Goal: Check status: Check status

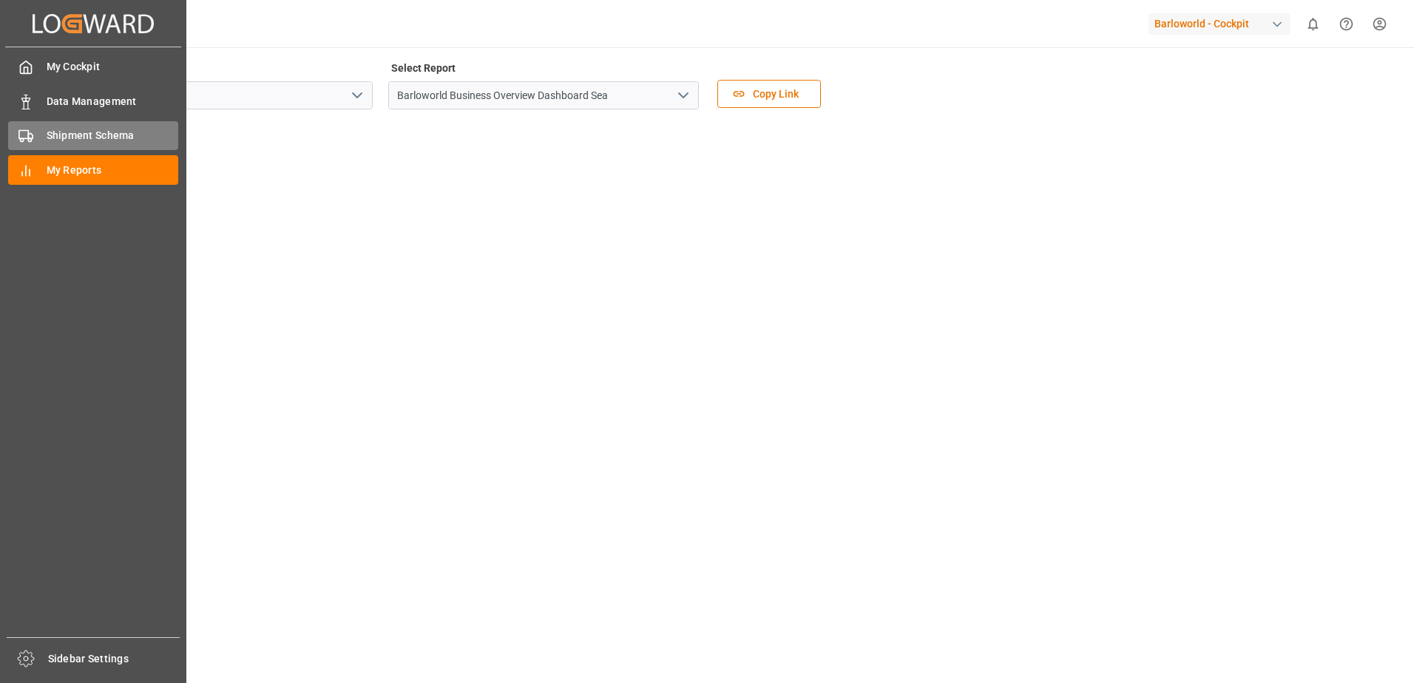
click at [69, 129] on span "Shipment Schema" at bounding box center [113, 136] width 132 height 16
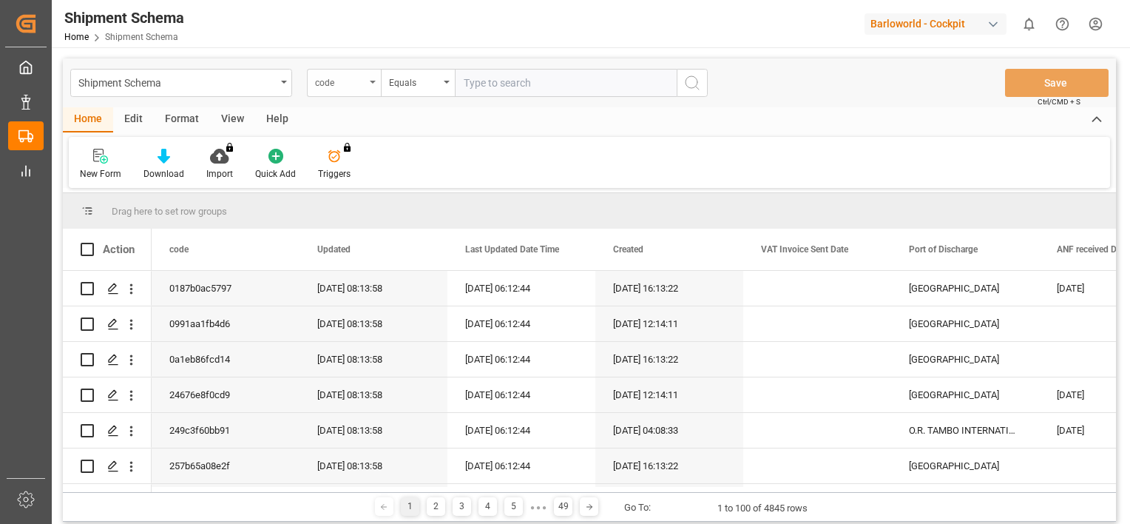
click at [370, 83] on icon "open menu" at bounding box center [373, 82] width 6 height 3
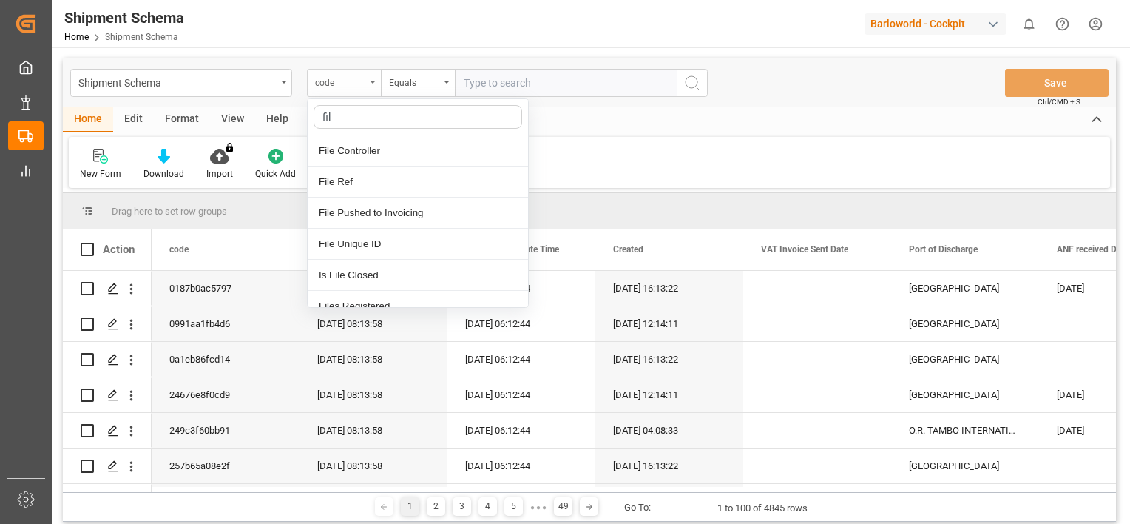
type input "file"
click at [379, 190] on div "File Ref" at bounding box center [418, 181] width 220 height 31
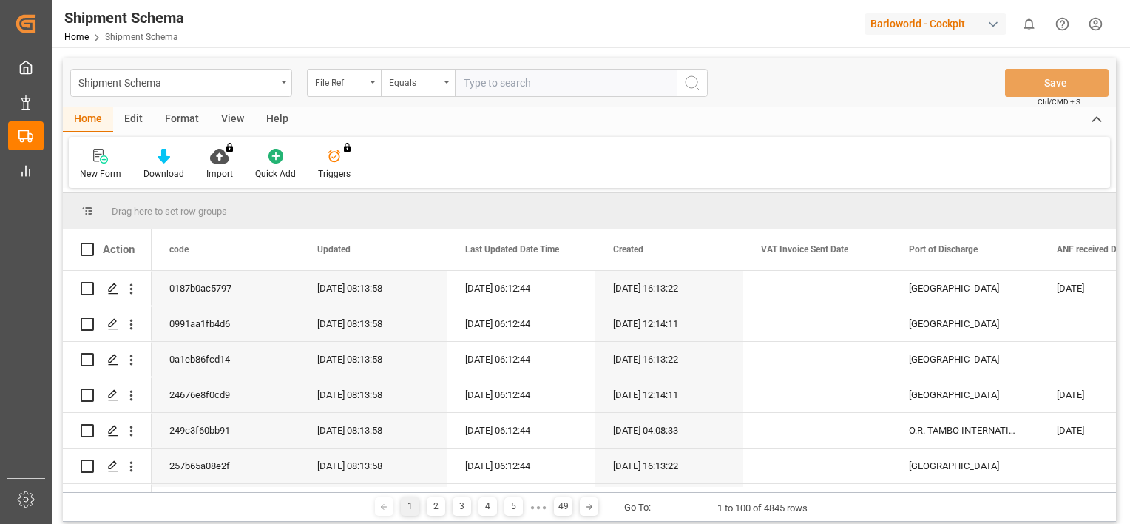
click at [529, 83] on input "text" at bounding box center [566, 83] width 222 height 28
type input "4000227392"
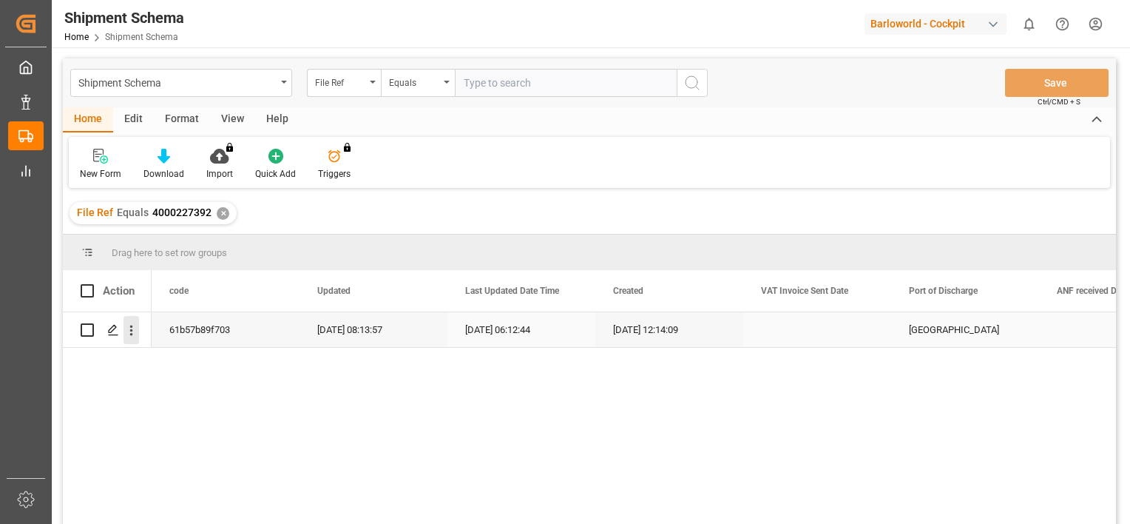
click at [129, 334] on icon "open menu" at bounding box center [131, 330] width 16 height 16
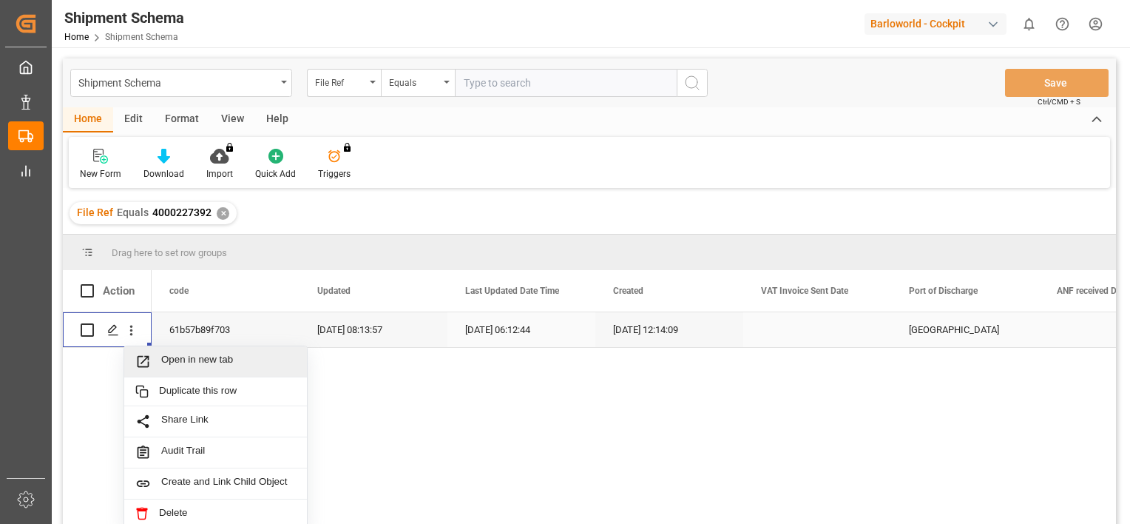
click at [183, 358] on span "Open in new tab" at bounding box center [228, 361] width 135 height 16
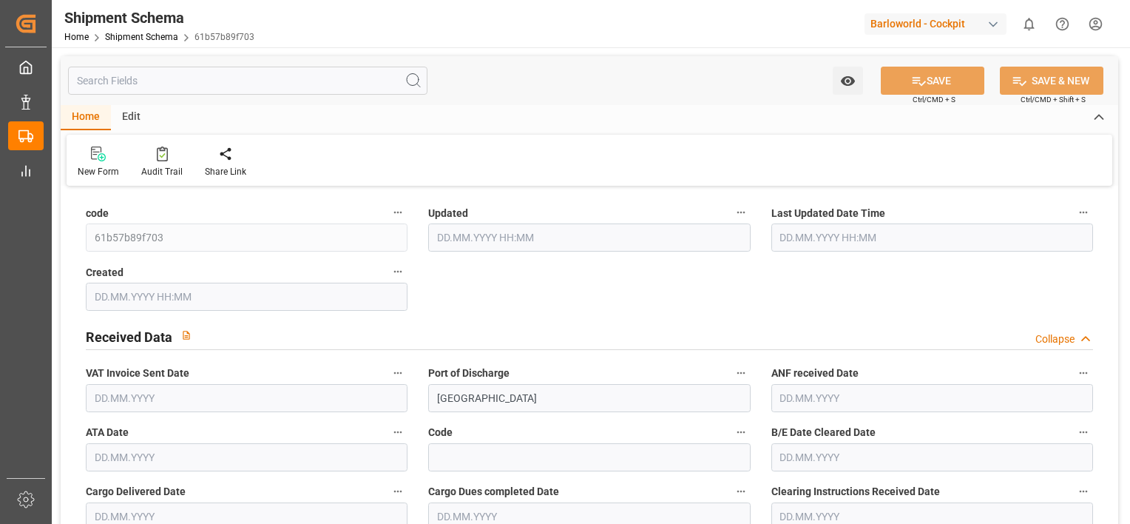
type input "9334234"
type input "35"
type input "1"
type input "2025"
type input "0"
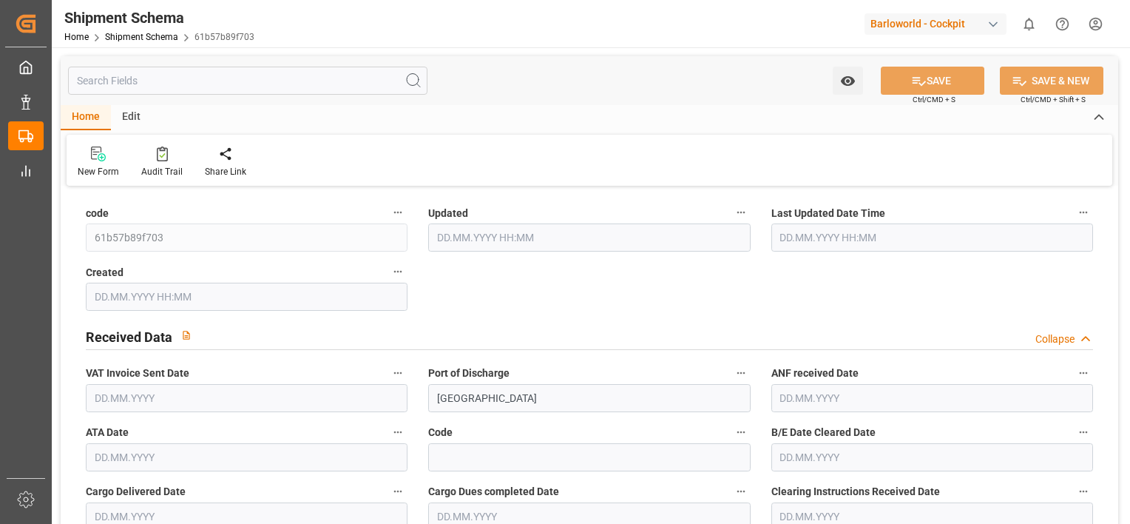
type input "0"
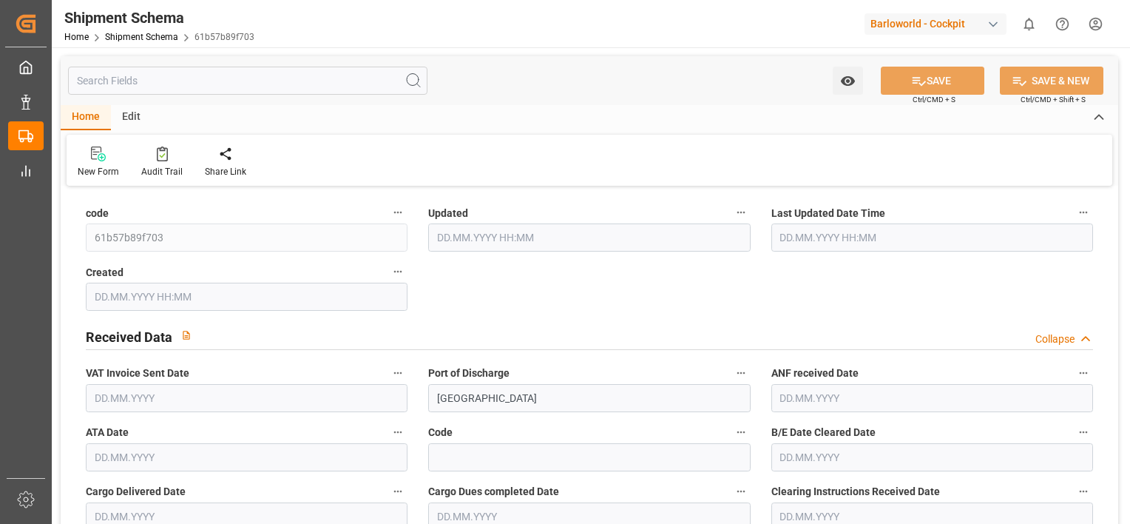
type input "0"
type input "20.08.2025 06:13"
type input "20.08.2025 06:12"
type input "18.08.2025 10:14"
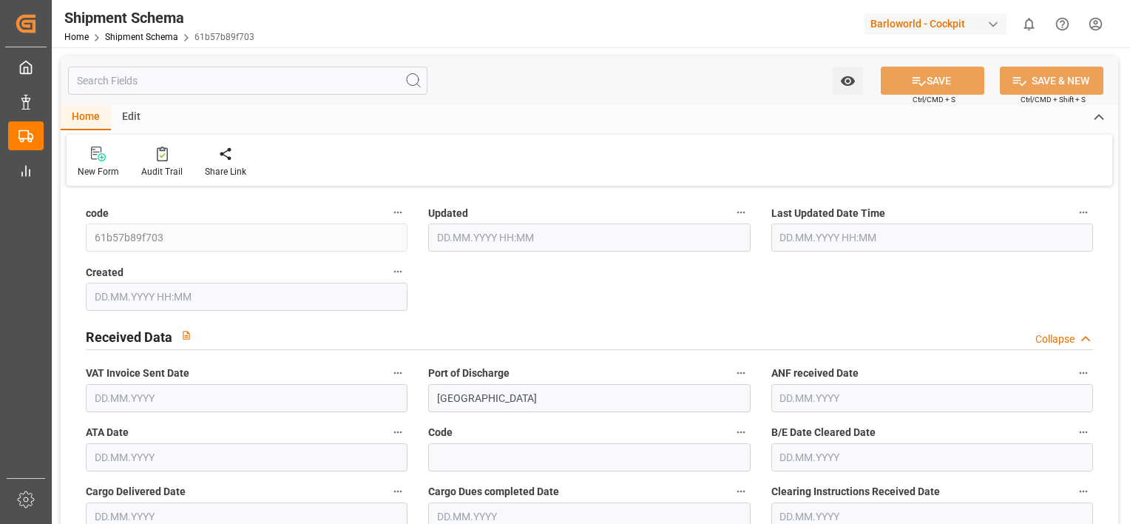
type input "[DATE]"
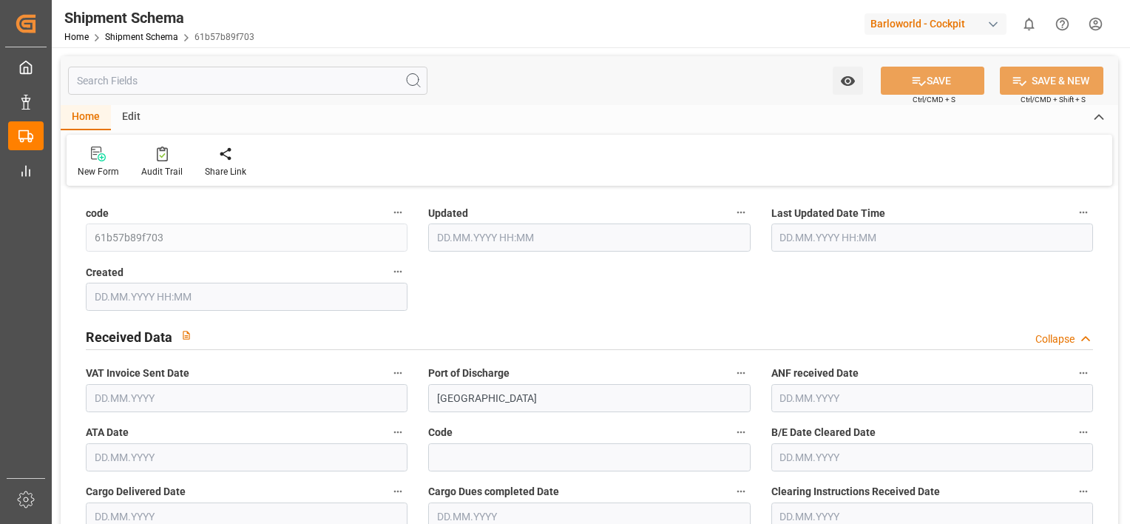
type input "18.08.2025 00:00"
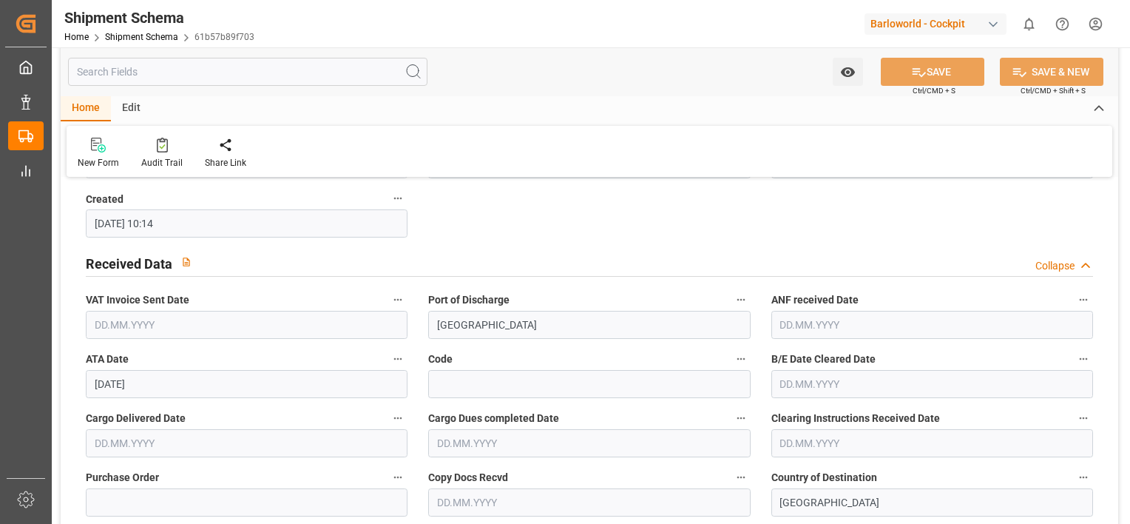
scroll to position [87, 0]
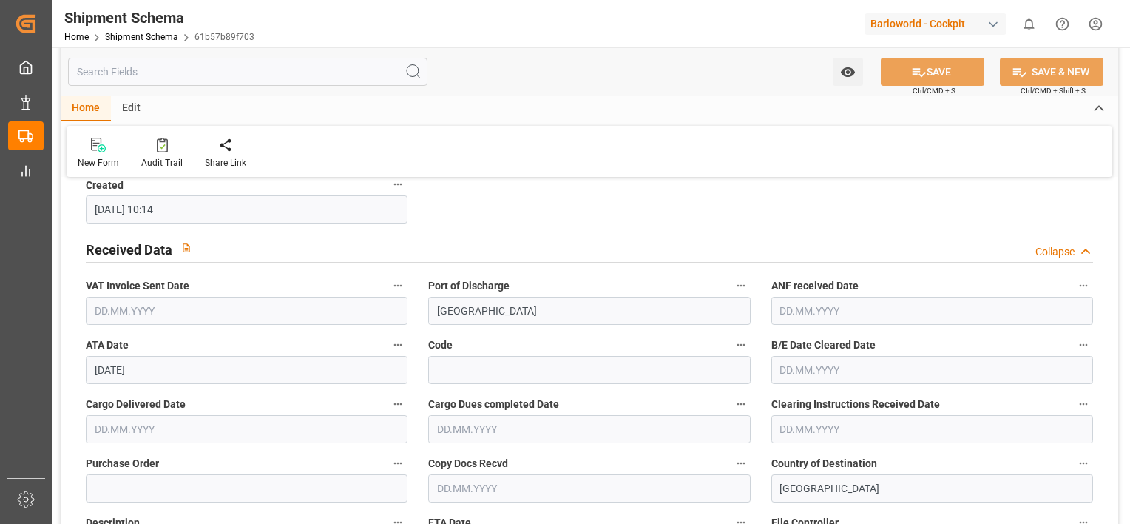
drag, startPoint x: 541, startPoint y: 280, endPoint x: 547, endPoint y: 320, distance: 41.1
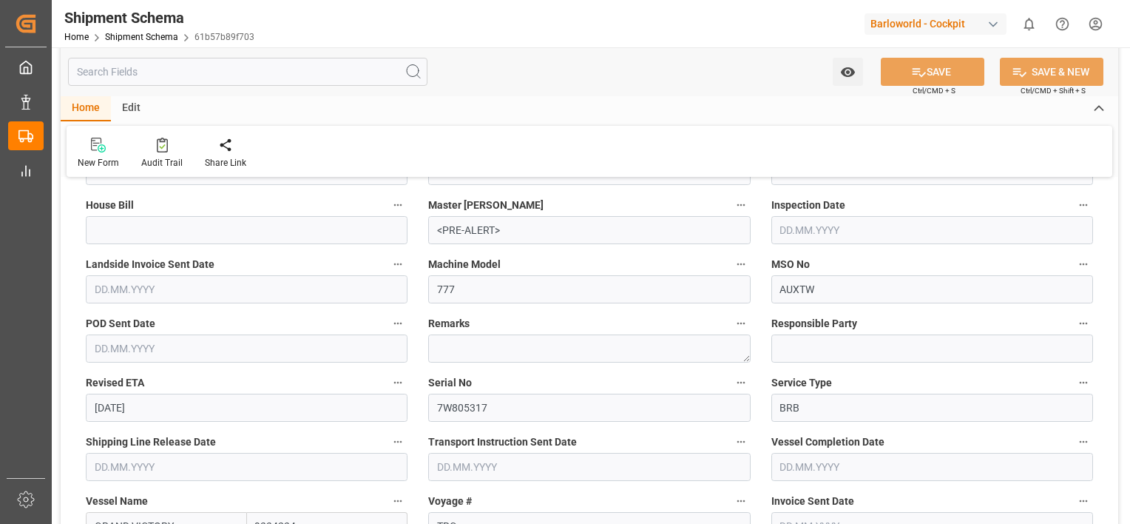
scroll to position [531, 0]
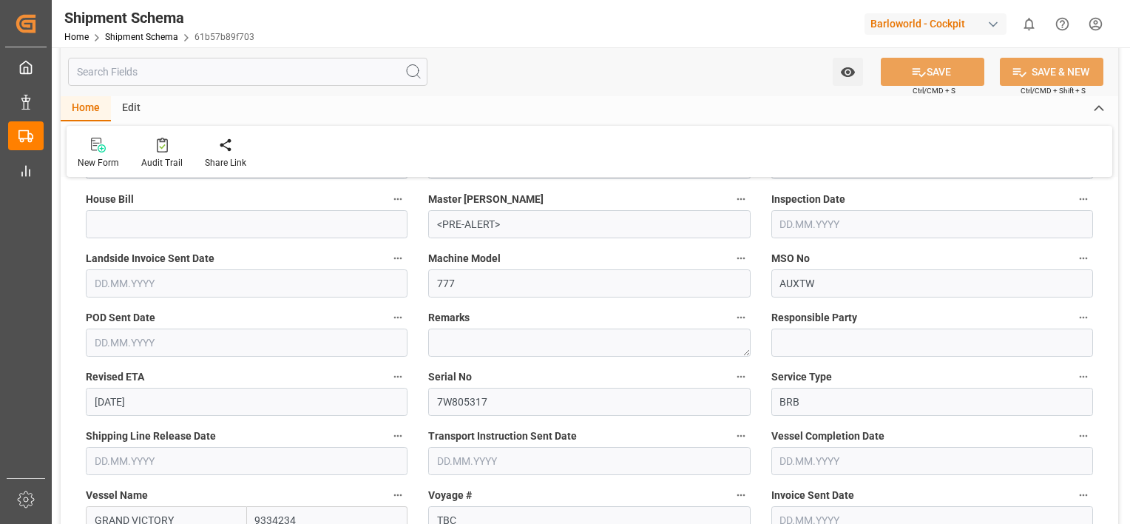
drag, startPoint x: 597, startPoint y: 220, endPoint x: 606, endPoint y: 251, distance: 32.3
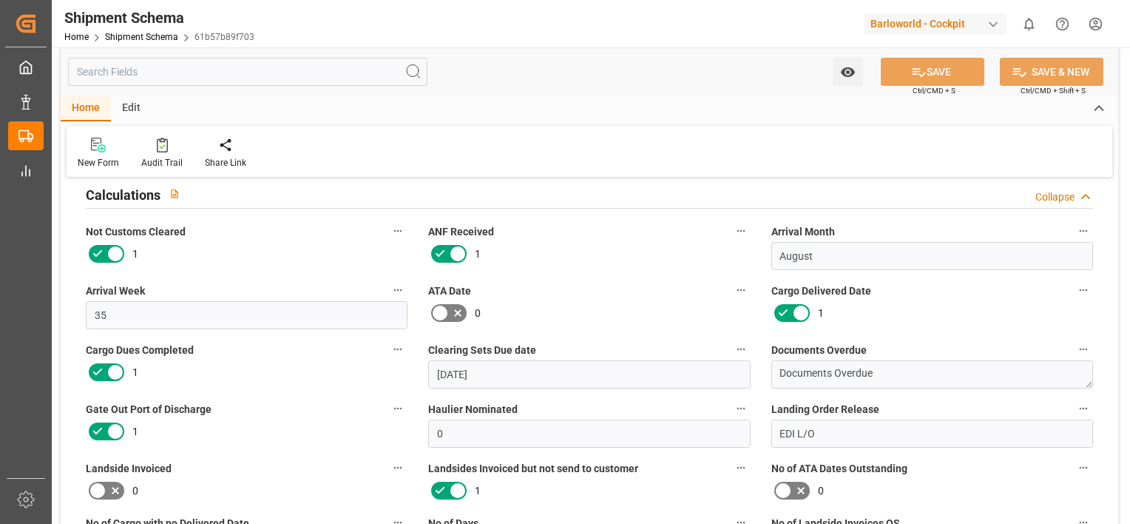
scroll to position [963, 0]
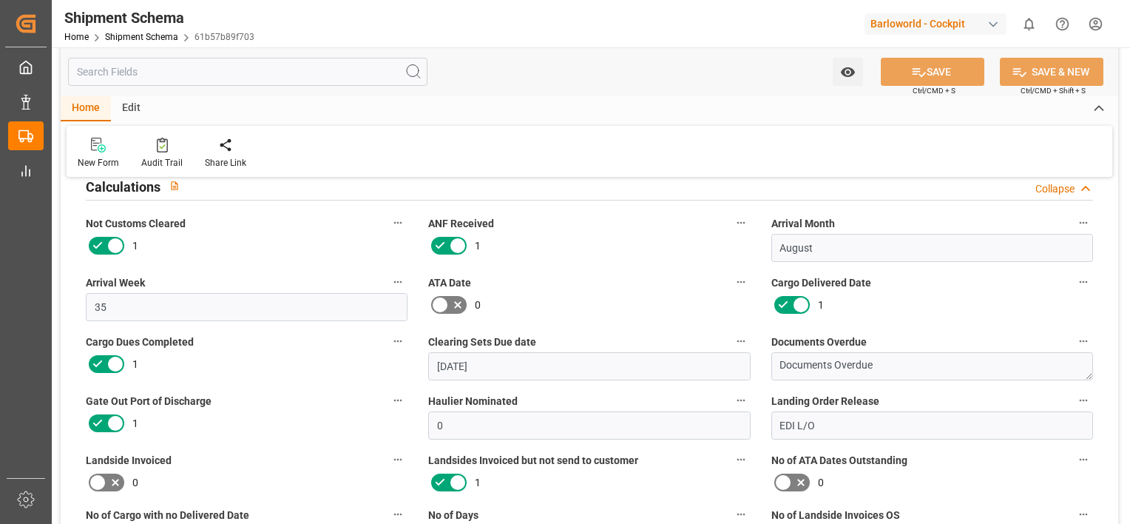
drag, startPoint x: 461, startPoint y: 296, endPoint x: 487, endPoint y: 327, distance: 40.4
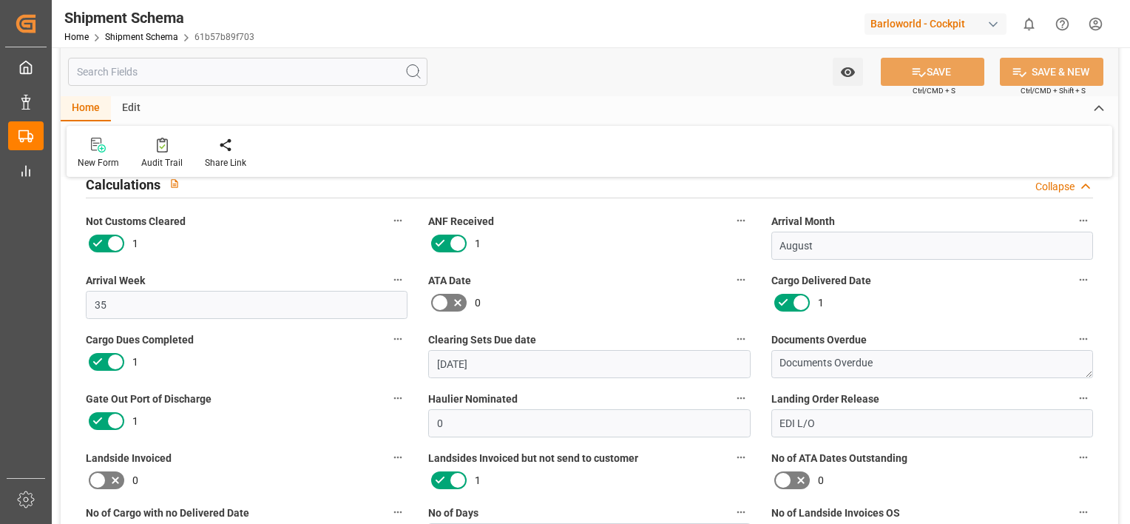
click at [439, 308] on icon at bounding box center [440, 303] width 18 height 18
click at [0, 0] on input "checkbox" at bounding box center [0, 0] width 0 height 0
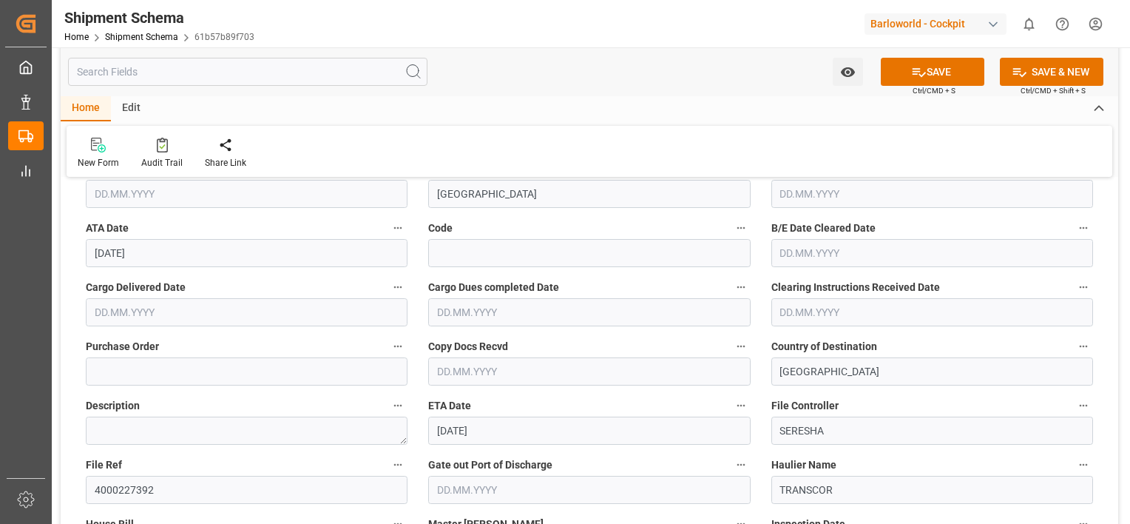
scroll to position [197, 0]
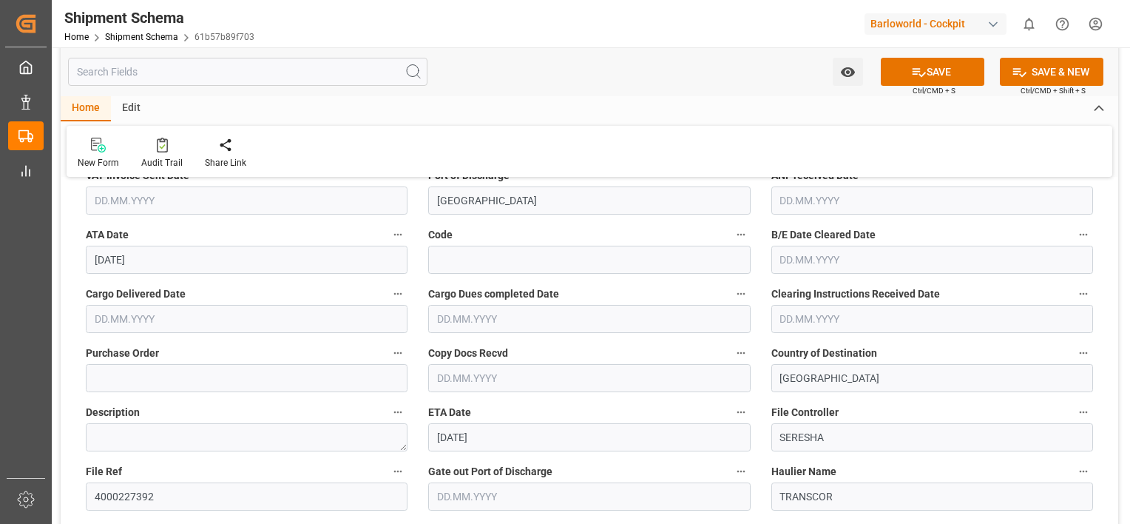
drag, startPoint x: 399, startPoint y: 291, endPoint x: 423, endPoint y: 261, distance: 37.9
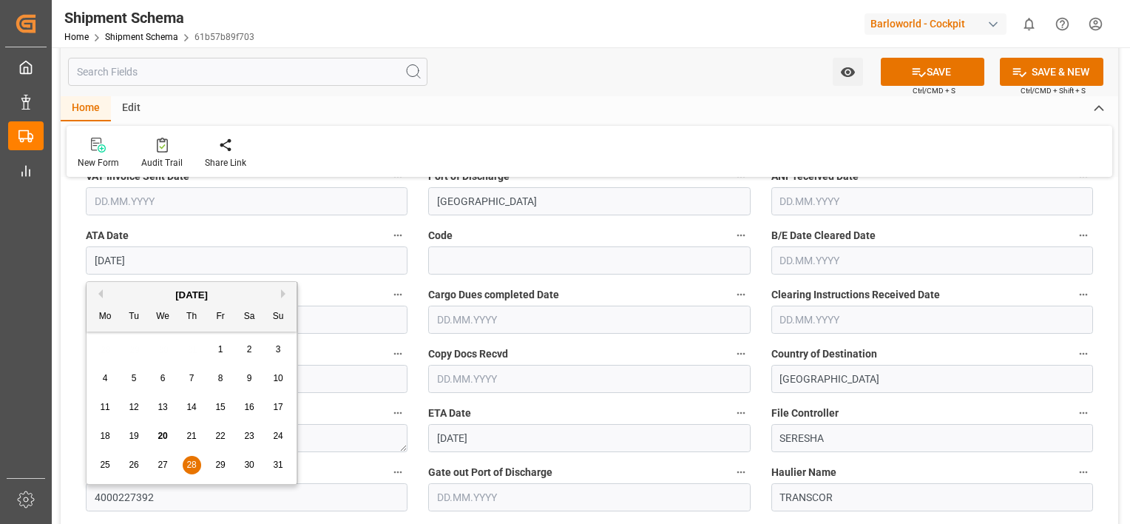
click at [205, 260] on input "[DATE]" at bounding box center [247, 260] width 322 height 28
drag, startPoint x: 205, startPoint y: 260, endPoint x: -3, endPoint y: 257, distance: 207.8
click at [0, 257] on html "Created by potrace 1.15, written by Peter Selinger 2001-2017 Created by potrace…" at bounding box center [565, 262] width 1130 height 524
click at [952, 68] on button "SAVE" at bounding box center [933, 72] width 104 height 28
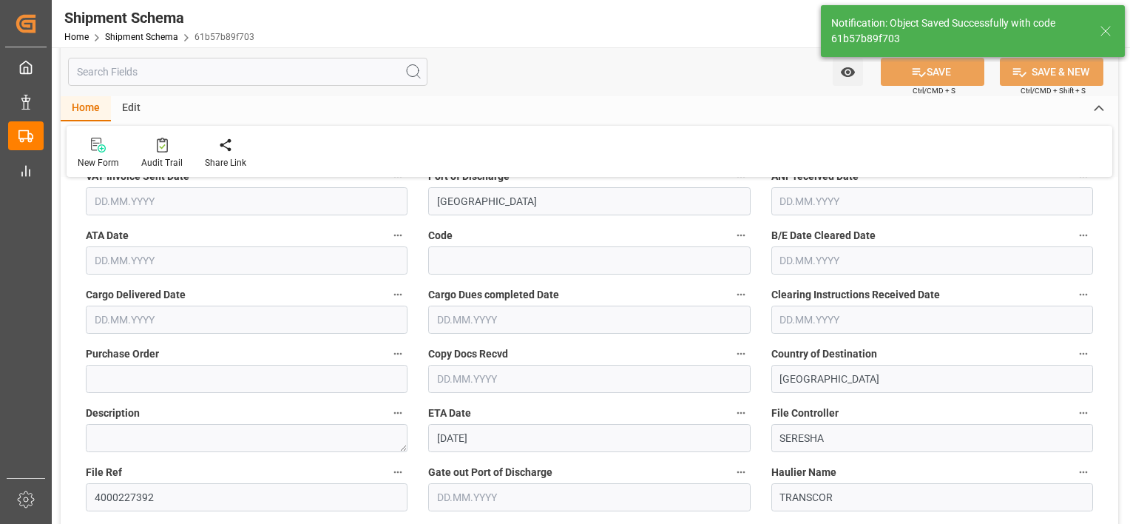
type input "20.08.2025 07:21"
